Goal: Transaction & Acquisition: Download file/media

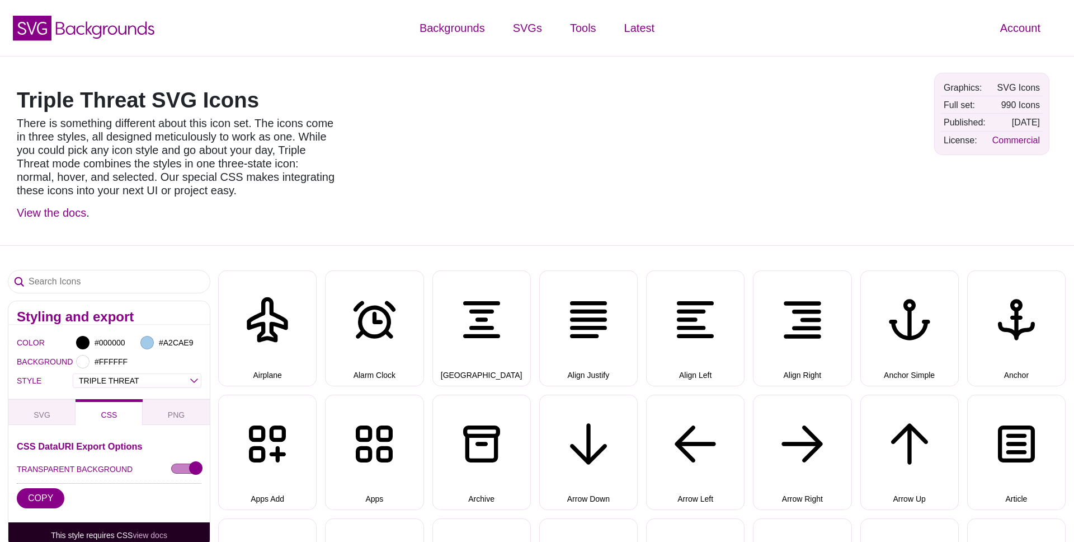
select select "triple threat"
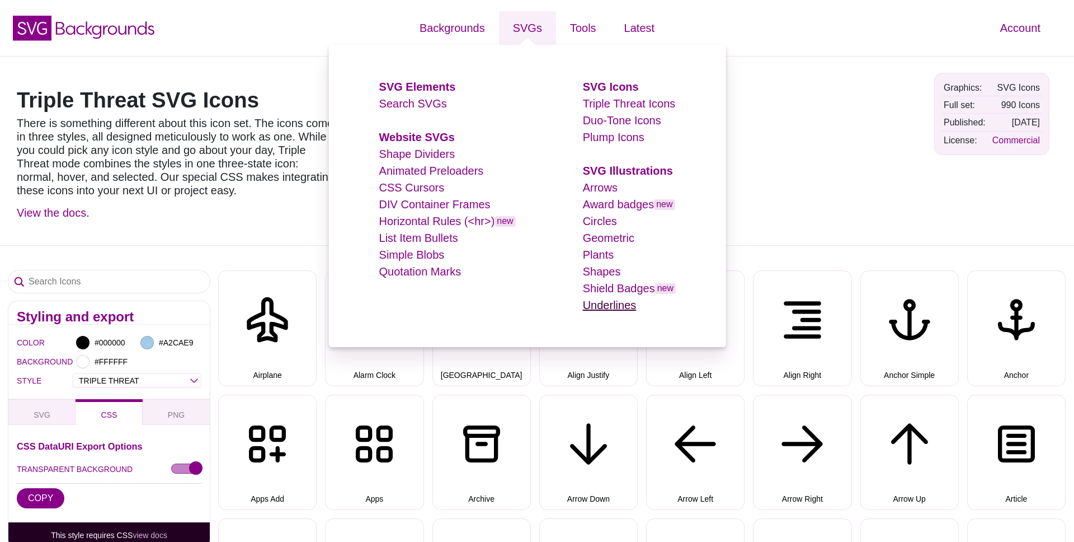
click at [615, 306] on link "Underlines" at bounding box center [610, 305] width 54 height 12
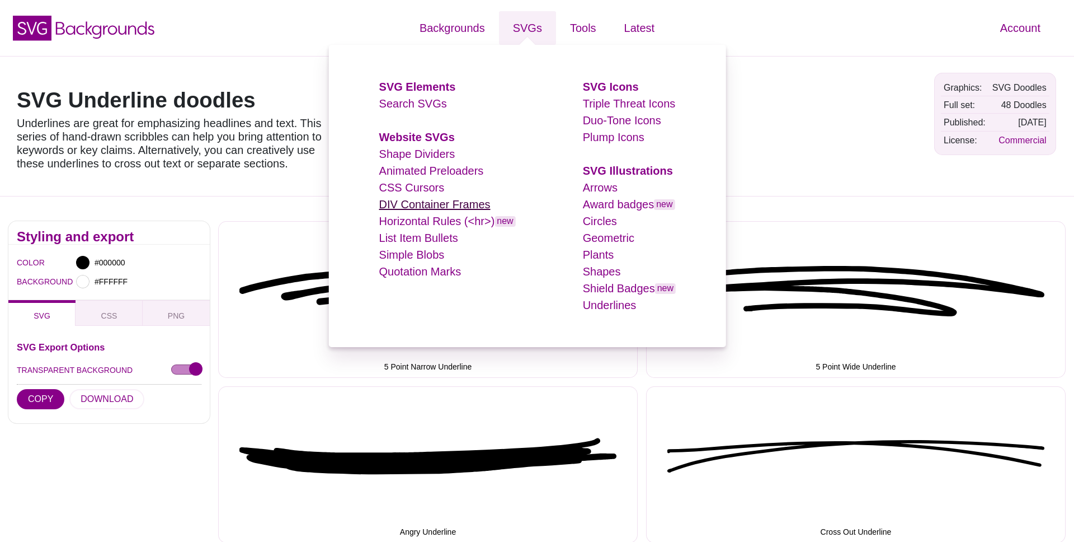
click at [406, 208] on link "DIV Container Frames" at bounding box center [434, 204] width 111 height 12
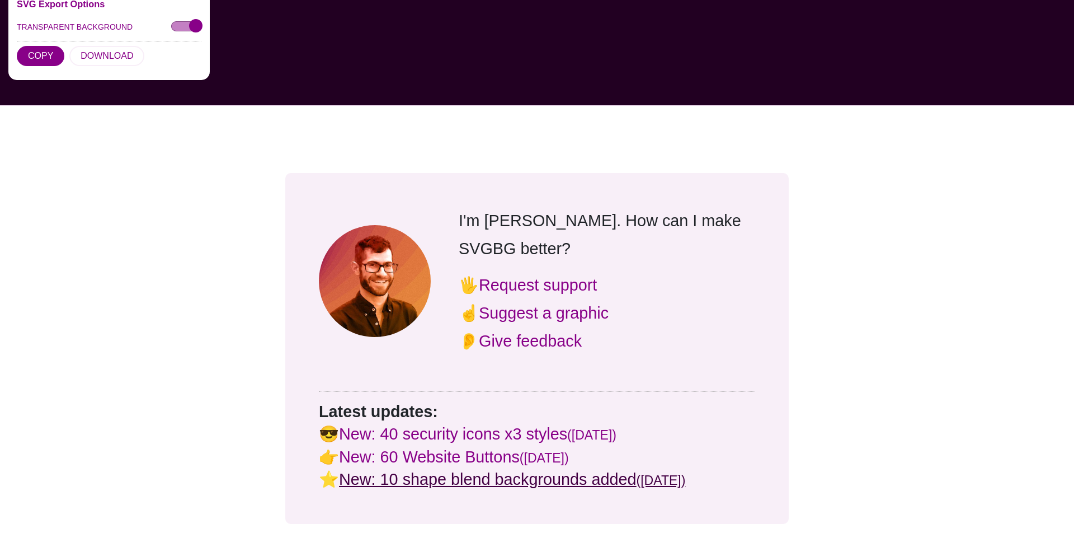
scroll to position [1692, 0]
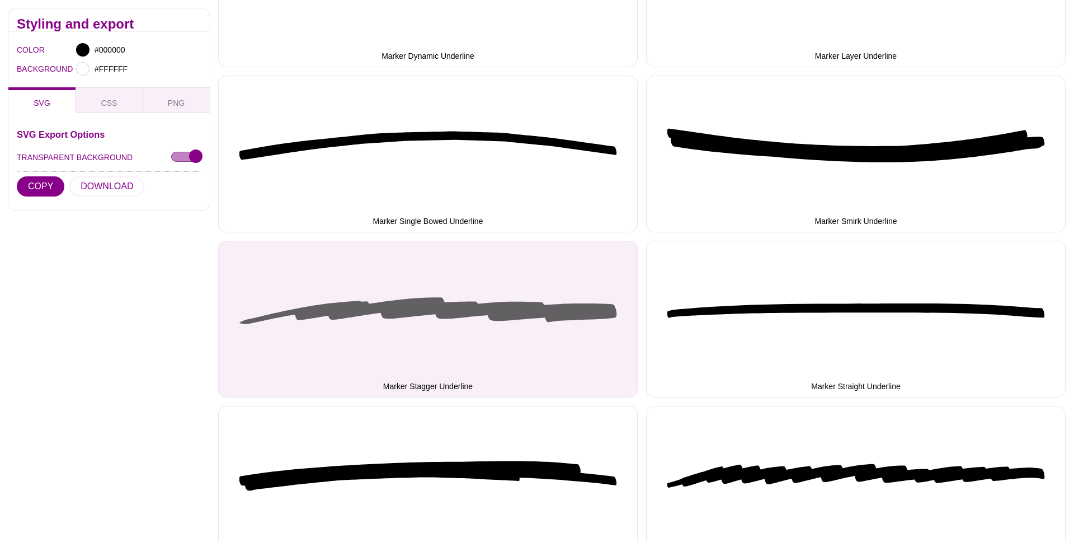
scroll to position [1617, 0]
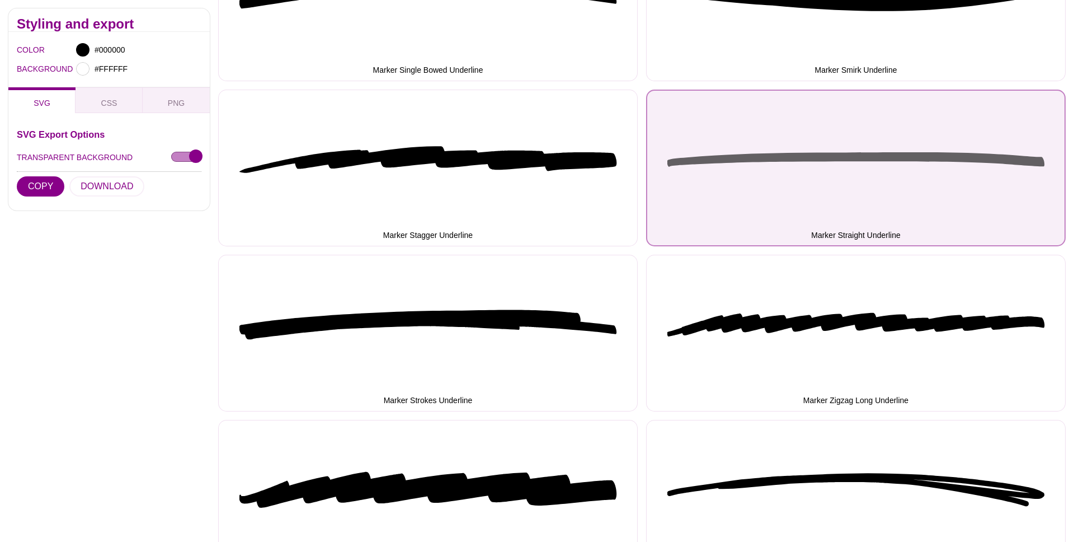
click at [805, 161] on button "Marker Straight Underline" at bounding box center [856, 168] width 420 height 157
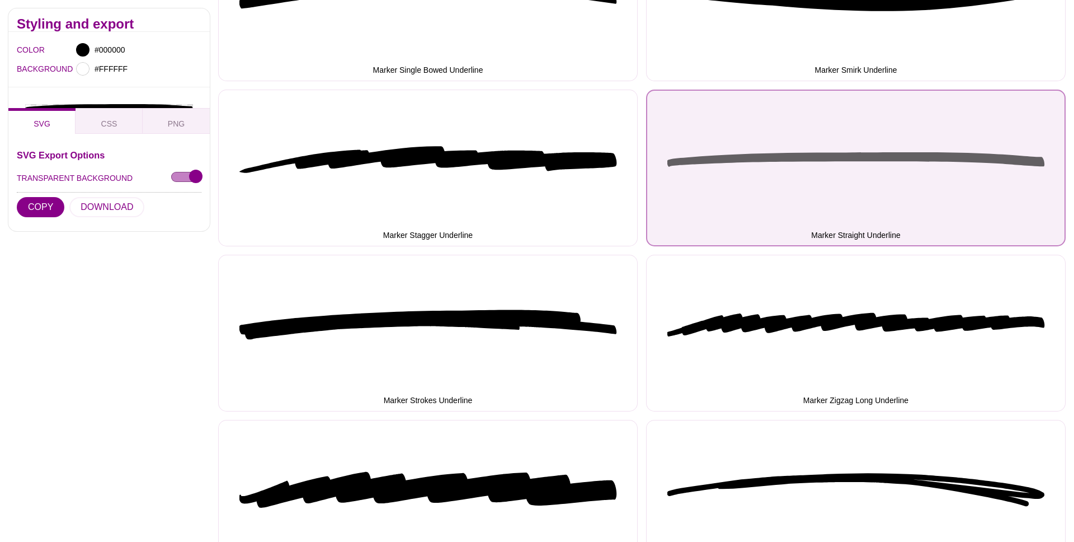
scroll to position [1619, 0]
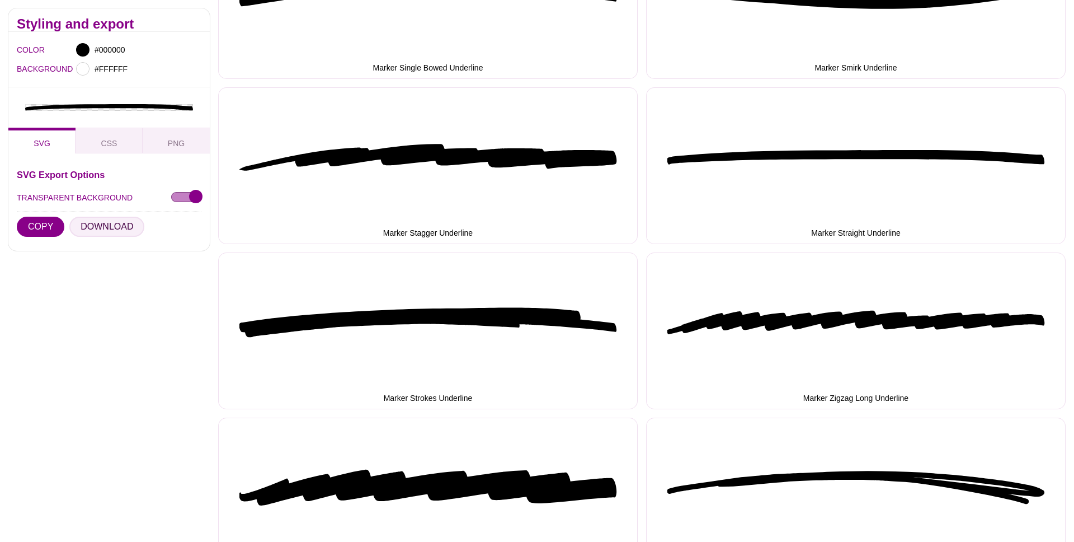
click at [104, 225] on button "DOWNLOAD" at bounding box center [106, 227] width 75 height 20
